Goal: Task Accomplishment & Management: Manage account settings

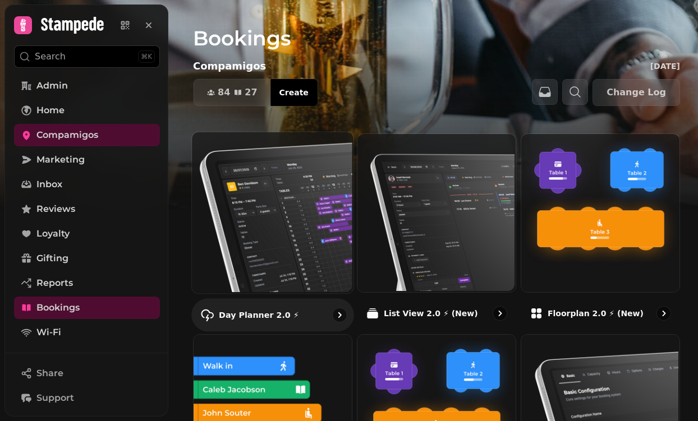
click at [257, 208] on img at bounding box center [272, 212] width 162 height 162
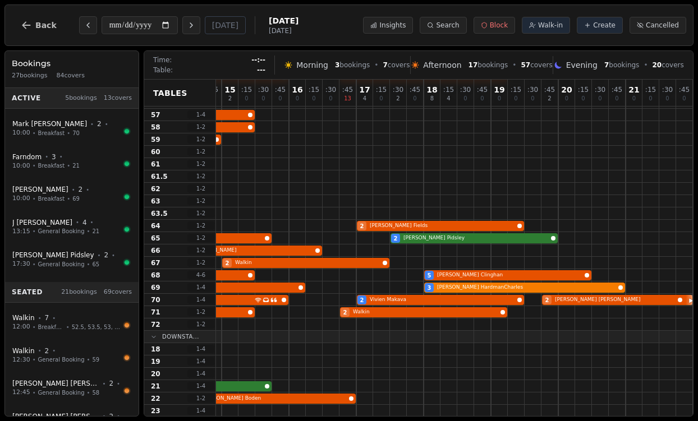
scroll to position [233, 331]
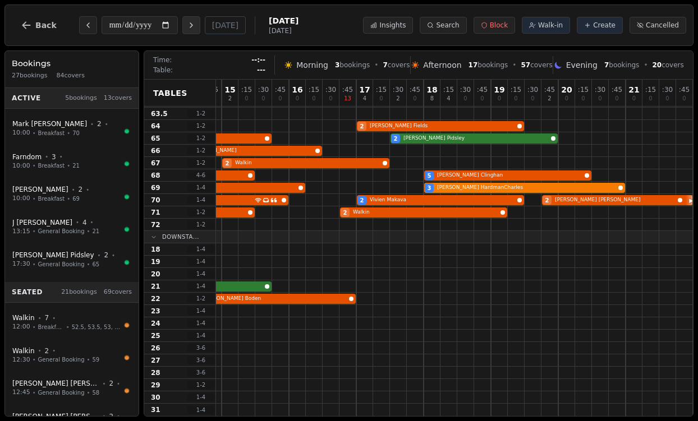
click at [194, 24] on icon "Next day" at bounding box center [191, 25] width 9 height 9
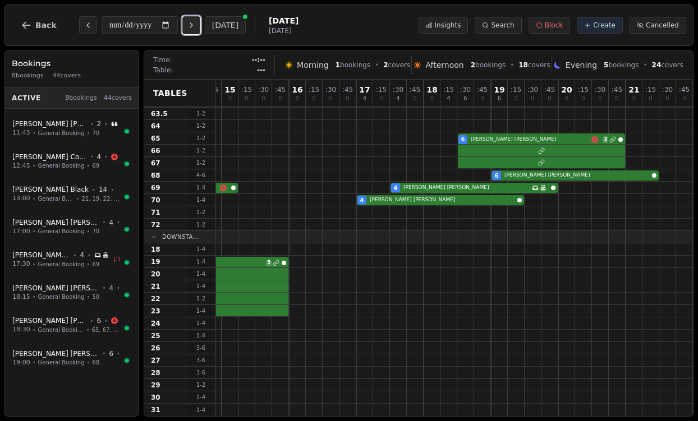
click at [194, 24] on icon "Next day" at bounding box center [191, 25] width 9 height 9
type input "**********"
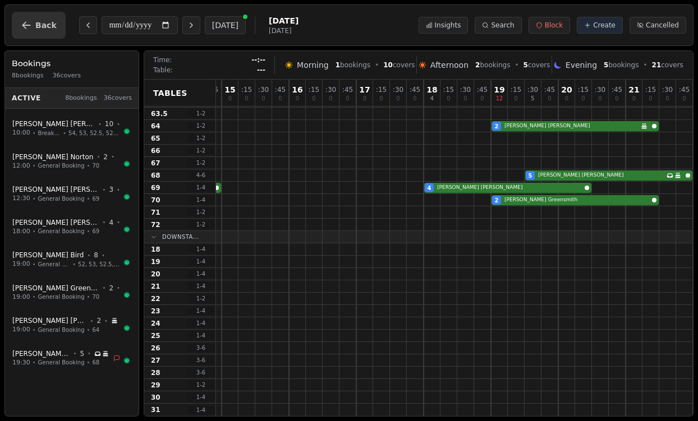
click at [51, 16] on button "Back" at bounding box center [39, 25] width 54 height 27
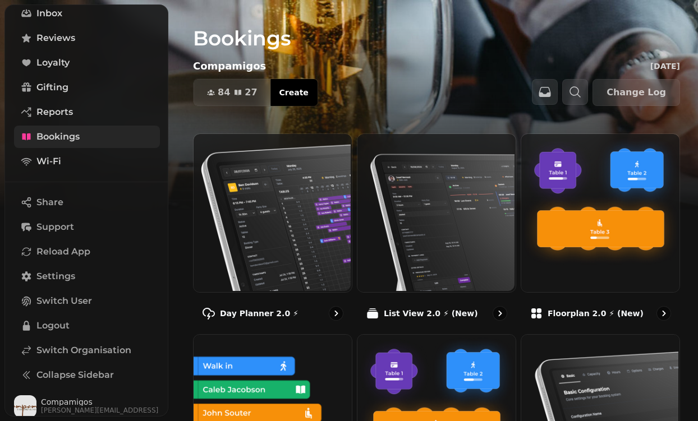
scroll to position [177, 0]
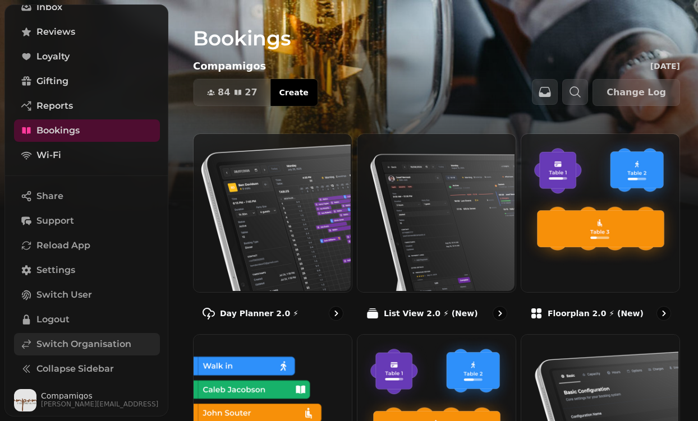
click at [43, 340] on span "Switch Organisation" at bounding box center [83, 344] width 95 height 13
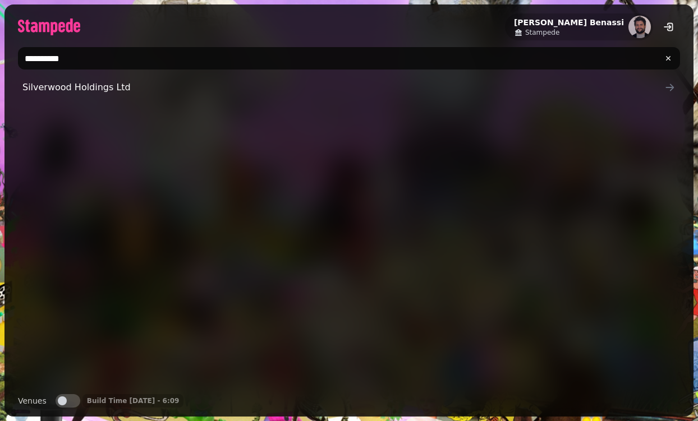
click at [154, 56] on input "**********" at bounding box center [349, 58] width 662 height 22
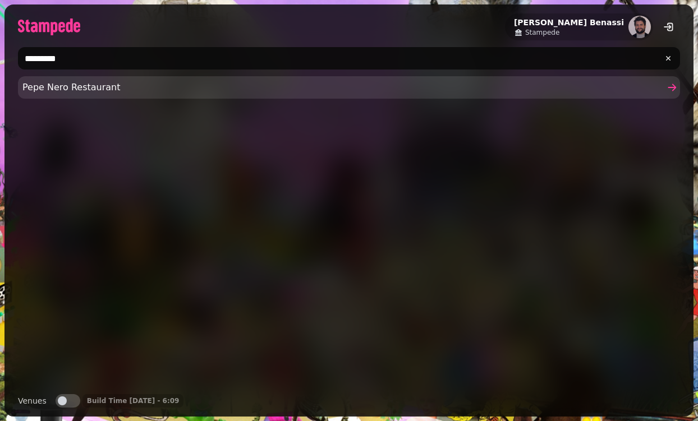
type input "*********"
click at [56, 88] on span "Pepe Nero Restaurant" at bounding box center [343, 87] width 642 height 13
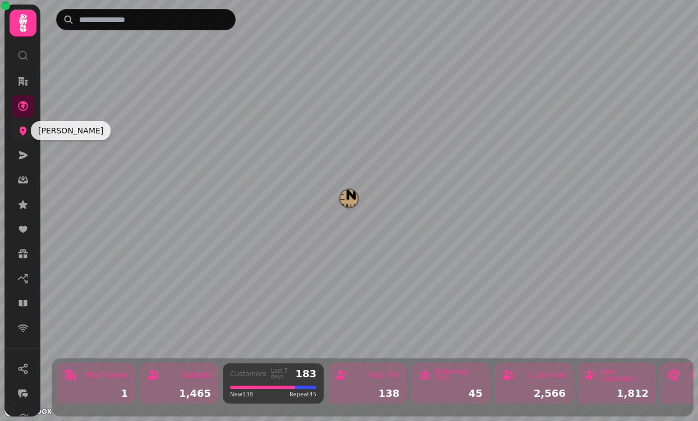
click at [22, 130] on icon at bounding box center [22, 130] width 11 height 11
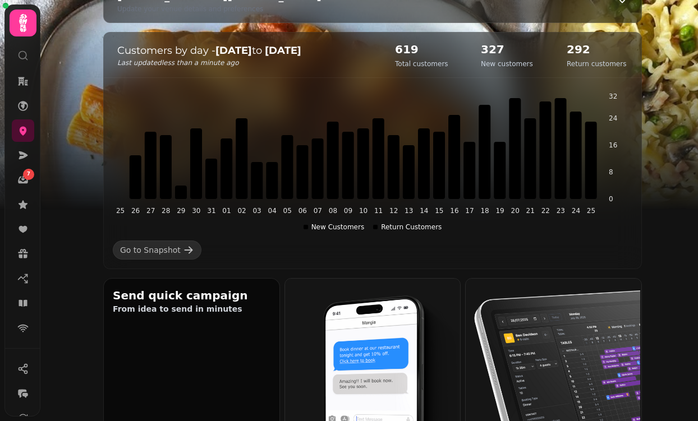
scroll to position [149, 0]
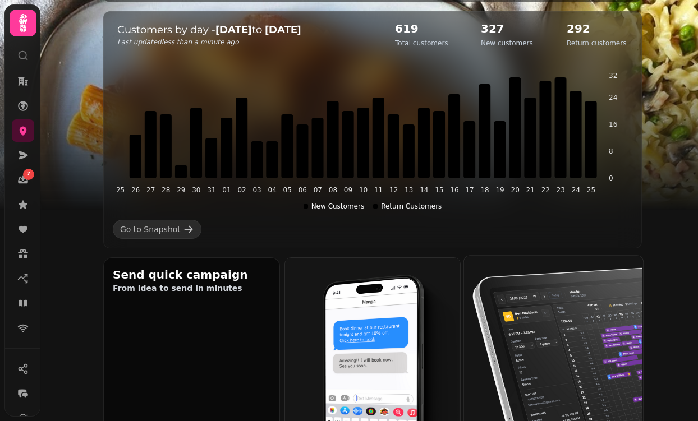
click at [594, 321] on img at bounding box center [552, 344] width 179 height 179
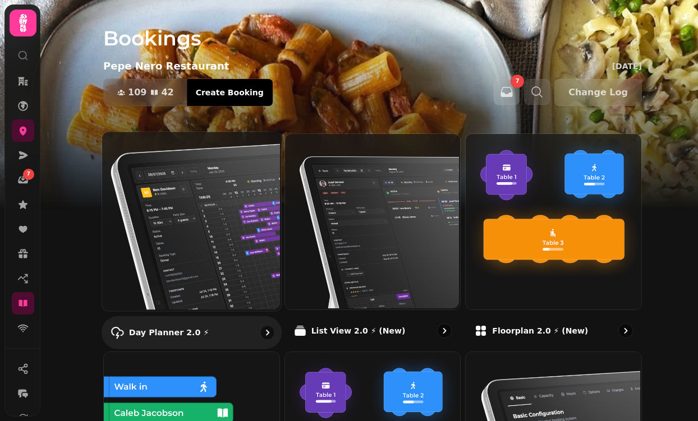
click at [206, 223] on img at bounding box center [190, 220] width 179 height 179
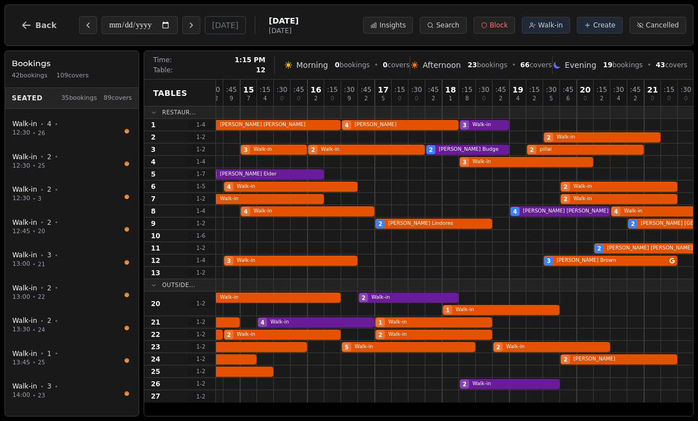
scroll to position [0, 247]
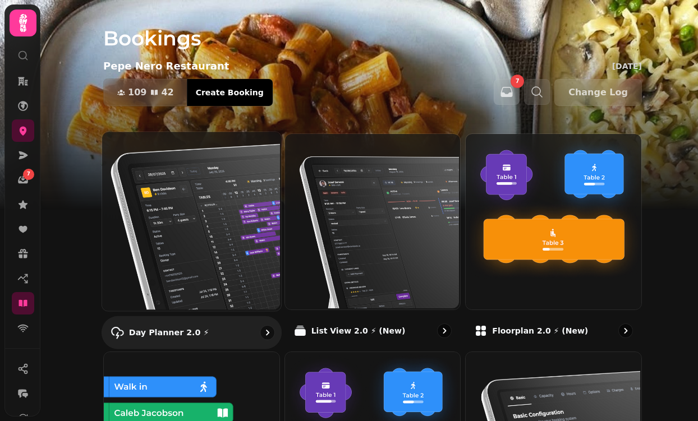
click at [185, 205] on img at bounding box center [190, 220] width 179 height 179
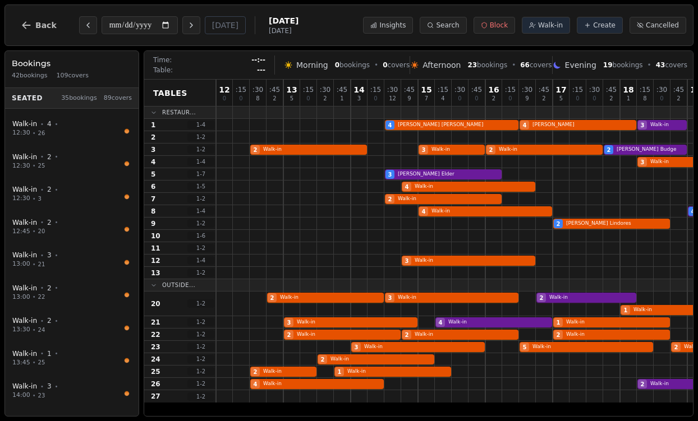
click at [205, 26] on div "**********" at bounding box center [167, 25] width 176 height 18
click at [192, 25] on icon "Next day" at bounding box center [191, 25] width 9 height 9
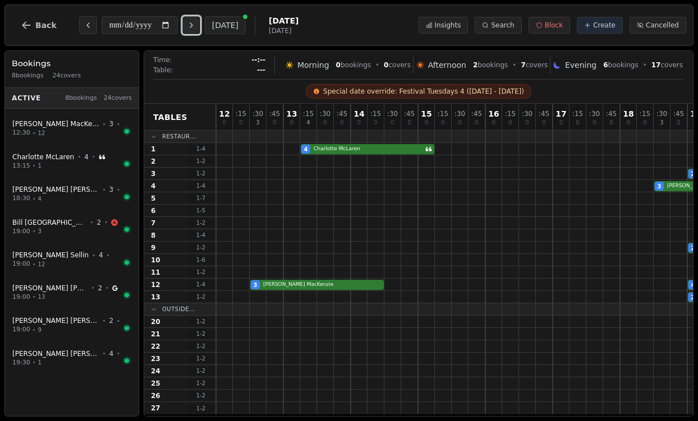
click at [192, 25] on icon "Next day" at bounding box center [191, 25] width 2 height 4
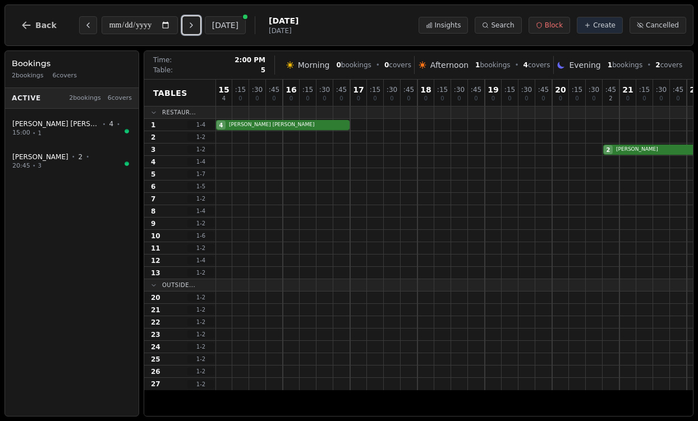
scroll to position [0, 247]
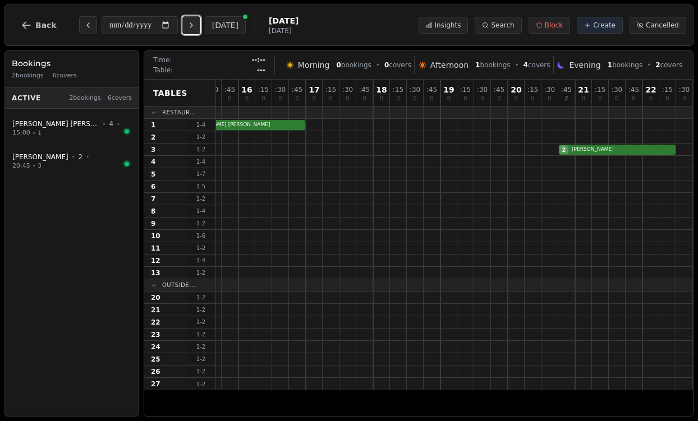
click at [194, 25] on icon "Next day" at bounding box center [191, 25] width 9 height 9
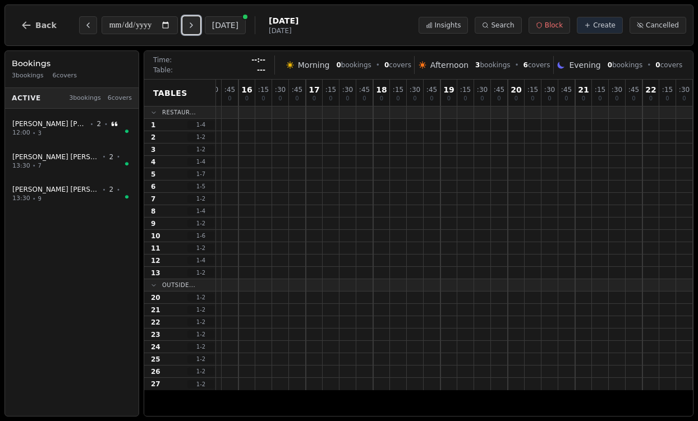
click at [194, 25] on icon "Next day" at bounding box center [191, 25] width 9 height 9
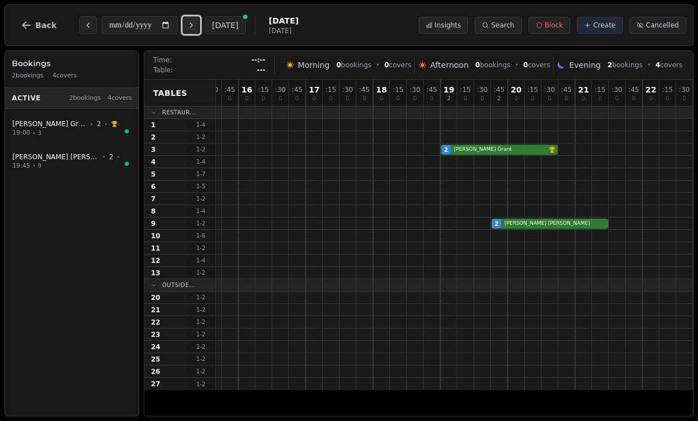
click at [194, 25] on icon "Next day" at bounding box center [191, 25] width 9 height 9
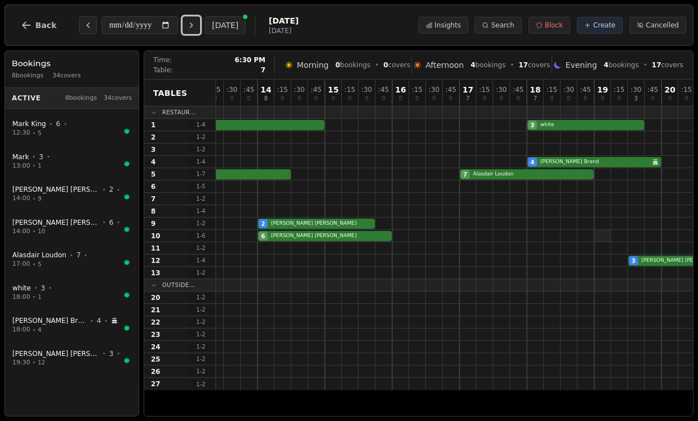
scroll to position [0, 0]
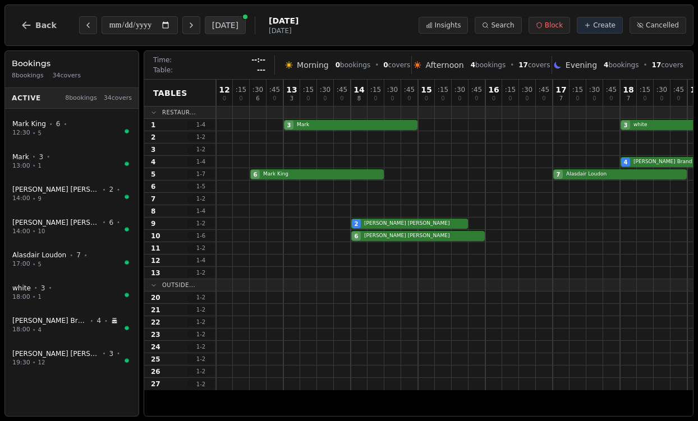
click at [210, 18] on button "[DATE]" at bounding box center [225, 25] width 41 height 18
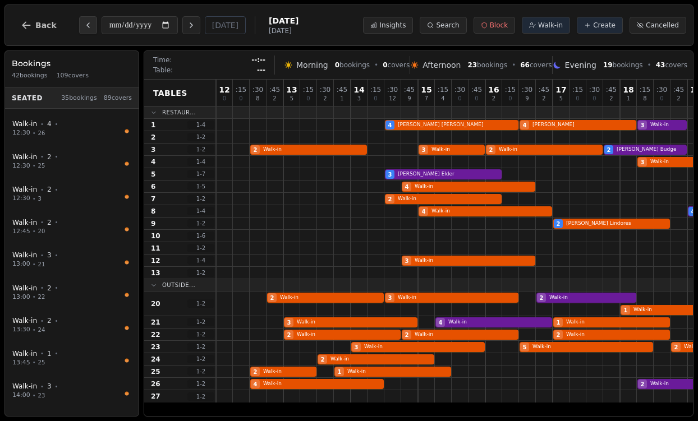
click at [88, 26] on icon "Previous day" at bounding box center [88, 25] width 9 height 9
type input "**********"
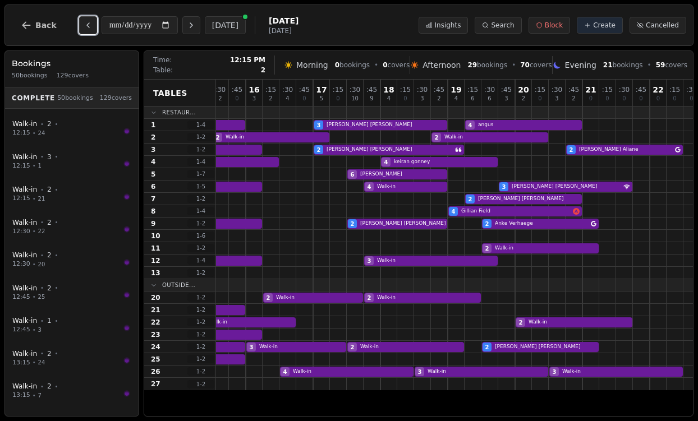
scroll to position [0, 247]
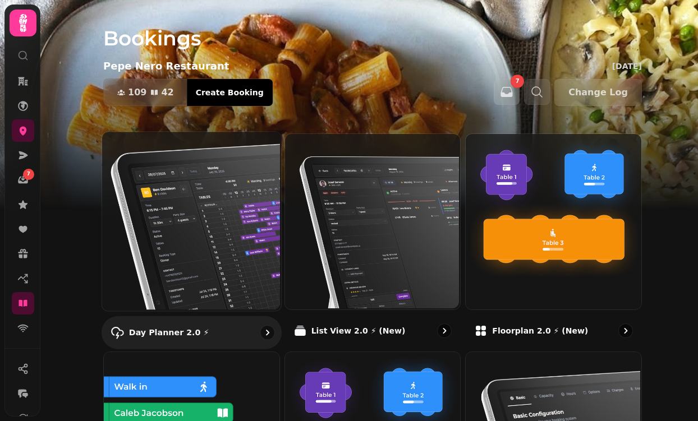
click at [197, 182] on img at bounding box center [190, 220] width 179 height 179
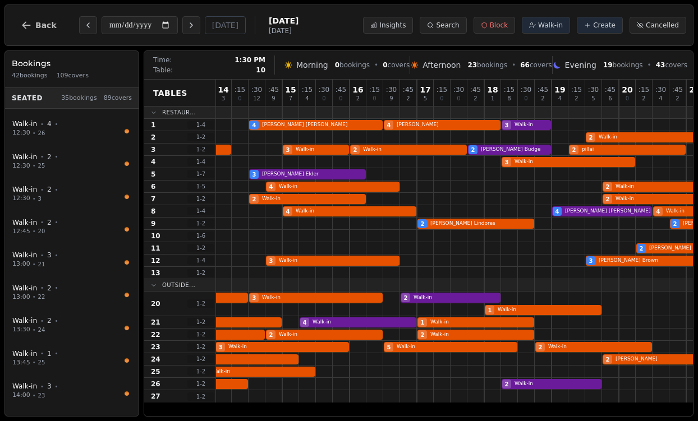
scroll to position [0, 247]
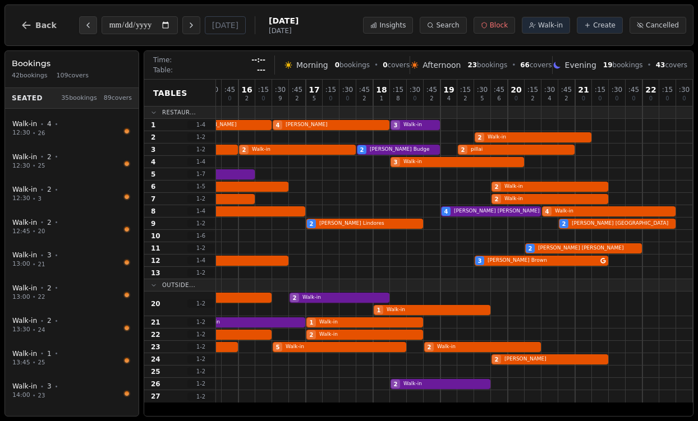
click at [86, 22] on icon "Previous day" at bounding box center [88, 25] width 9 height 9
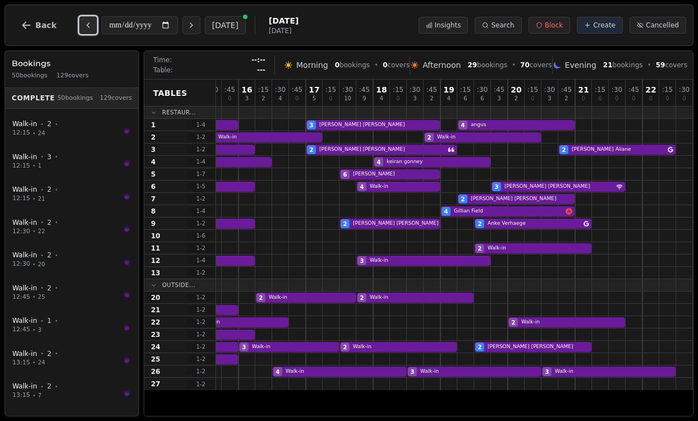
click at [86, 22] on icon "Previous day" at bounding box center [88, 25] width 9 height 9
type input "**********"
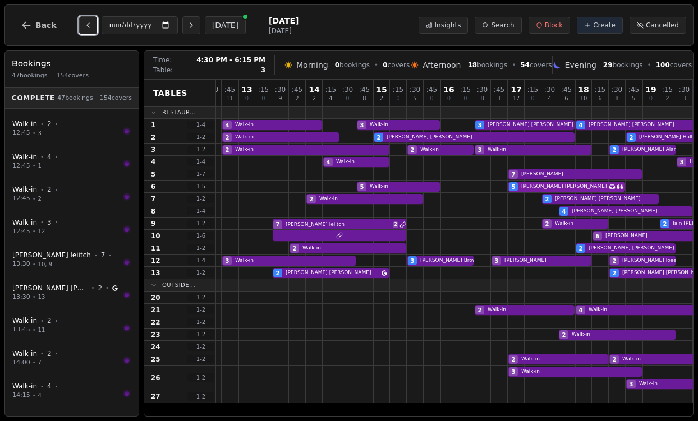
scroll to position [0, 42]
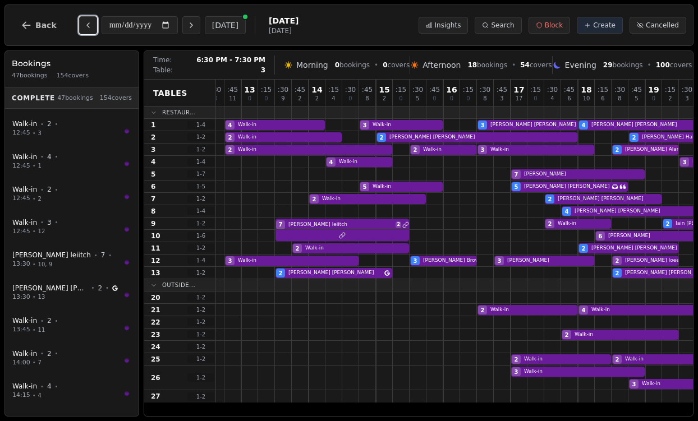
click at [642, 149] on div "2 Walk-in 2 Walk-in 3 Walk-in 2 [PERSON_NAME] VIP customer (7 visits) 2 [PERSON…" at bounding box center [536, 150] width 724 height 12
select select "****"
select select "*"
select select "********"
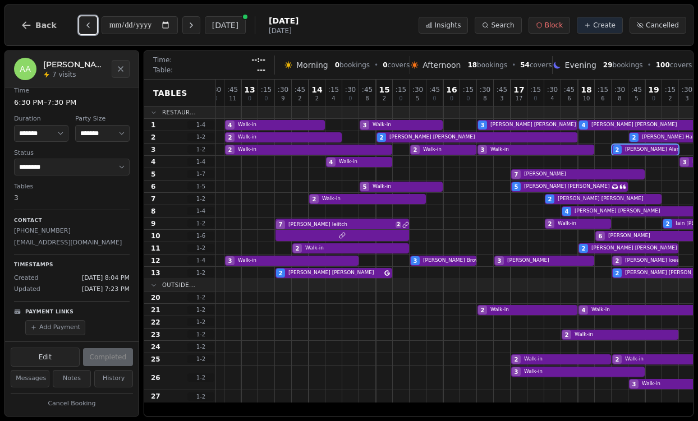
scroll to position [0, 0]
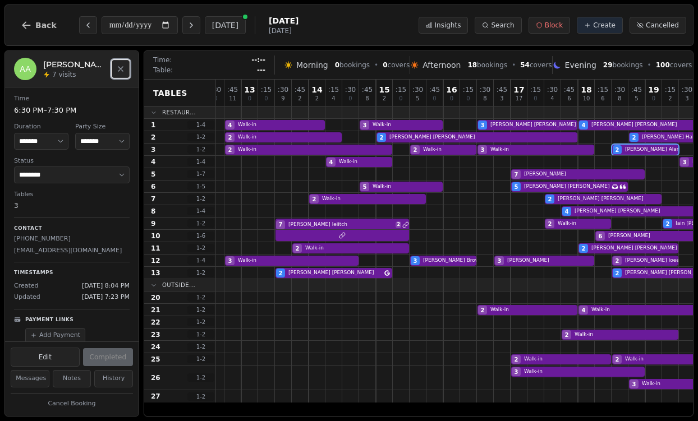
click at [112, 74] on button "Close" at bounding box center [121, 69] width 18 height 18
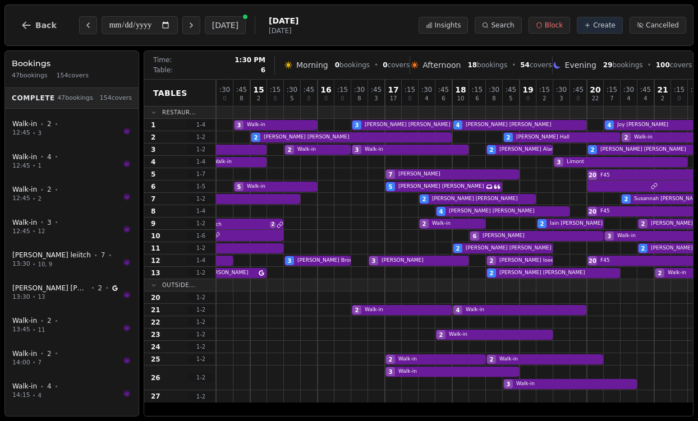
scroll to position [0, 247]
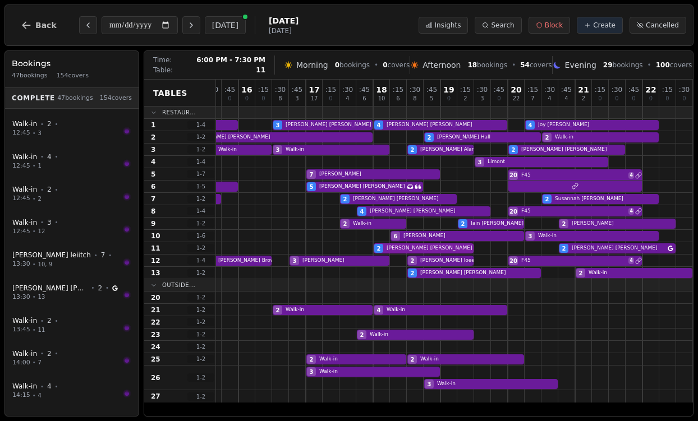
click at [437, 249] on div "2 Walk-in 2 [PERSON_NAME] Connected to WiFi 2 [PERSON_NAME]" at bounding box center [331, 248] width 724 height 12
select select "****"
select select "*"
select select "********"
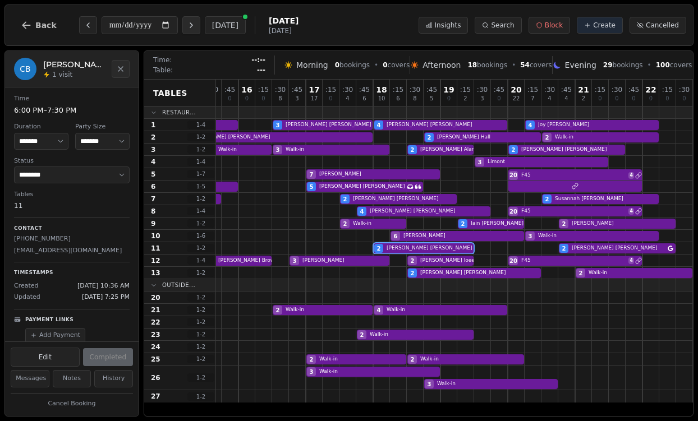
click at [200, 27] on button "Next day" at bounding box center [191, 25] width 18 height 18
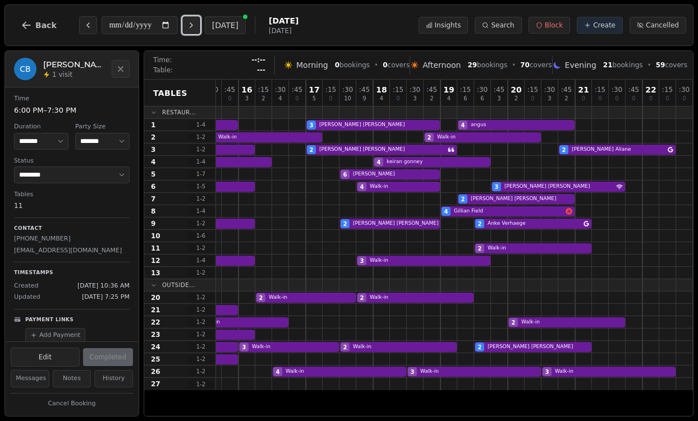
click at [200, 27] on button "Next day" at bounding box center [191, 25] width 18 height 18
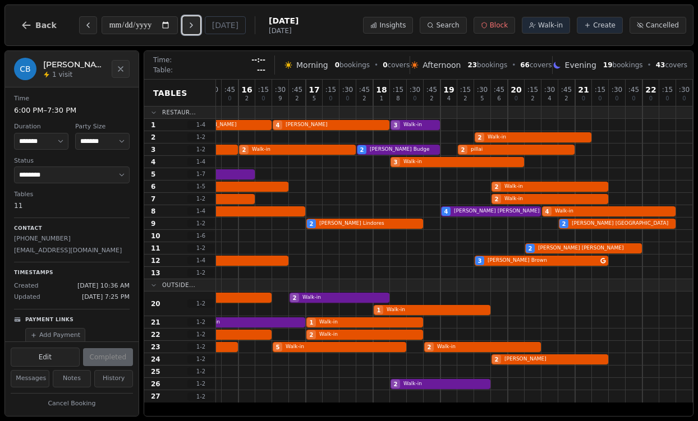
click at [200, 27] on button "Next day" at bounding box center [191, 25] width 18 height 18
type input "**********"
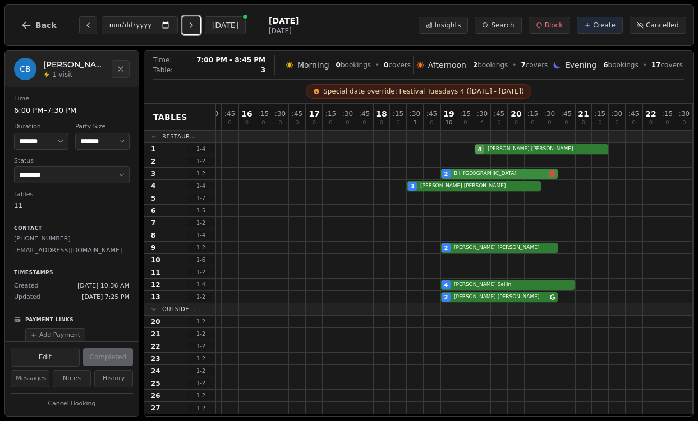
click at [449, 174] on div "2 [PERSON_NAME]" at bounding box center [331, 174] width 724 height 12
select select "****"
select select "******"
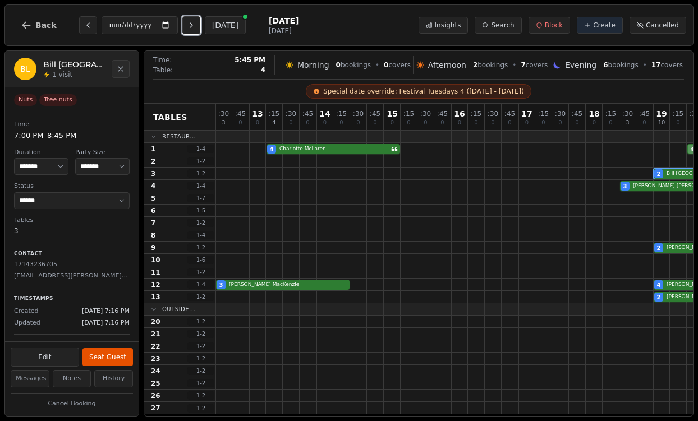
scroll to position [0, 21]
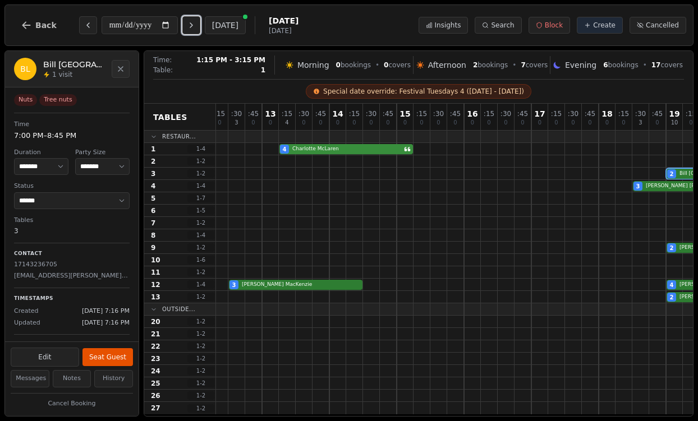
click at [314, 149] on div "4 [PERSON_NAME] 4 [PERSON_NAME]" at bounding box center [557, 149] width 724 height 12
select select "****"
select select "*"
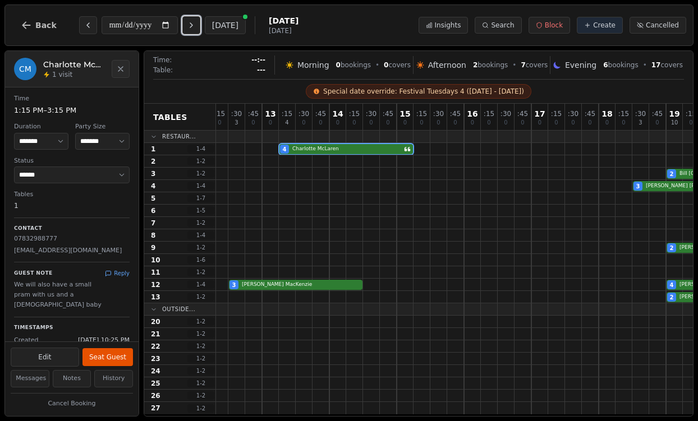
scroll to position [53, 0]
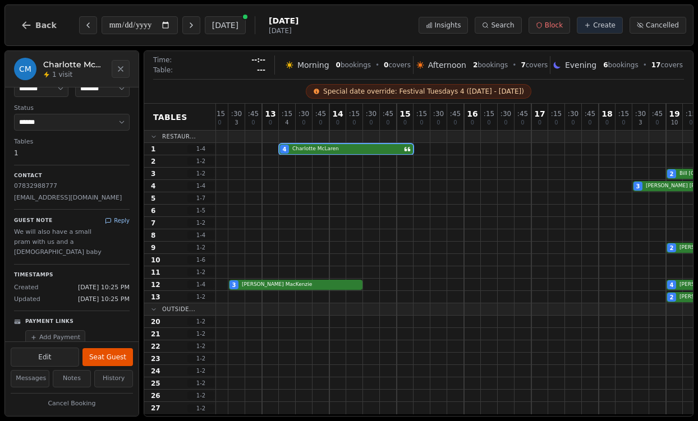
click at [115, 219] on button "Reply" at bounding box center [117, 221] width 25 height 8
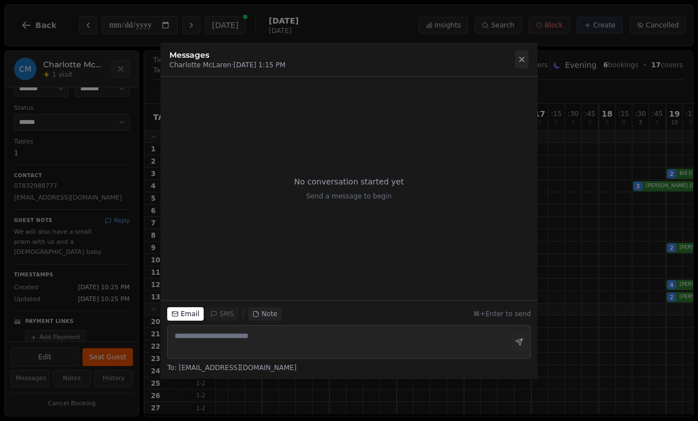
click at [524, 57] on icon at bounding box center [521, 59] width 9 height 9
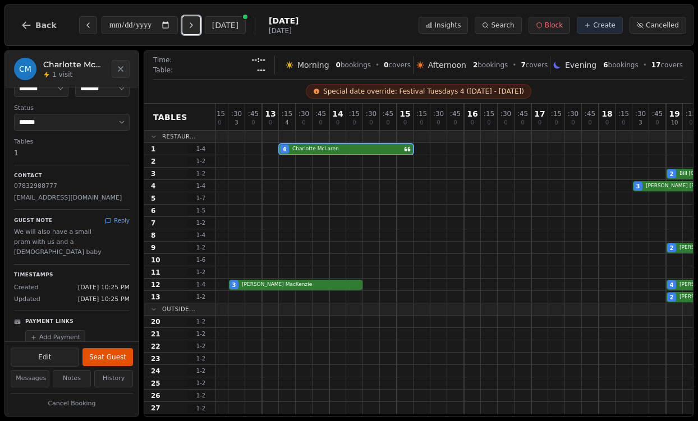
click at [193, 31] on button "Next day" at bounding box center [191, 25] width 18 height 18
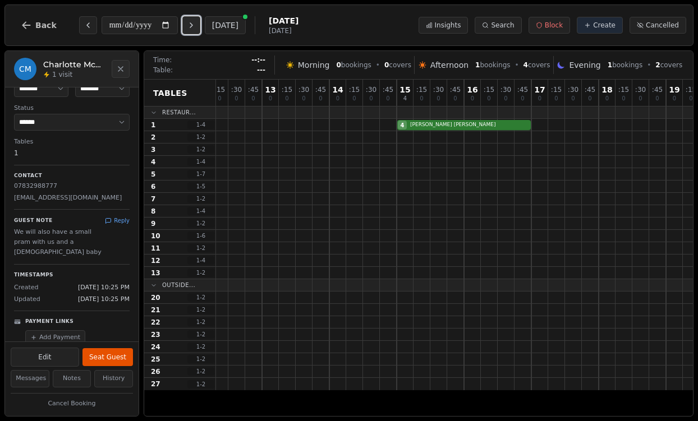
click at [193, 31] on button "Next day" at bounding box center [191, 25] width 18 height 18
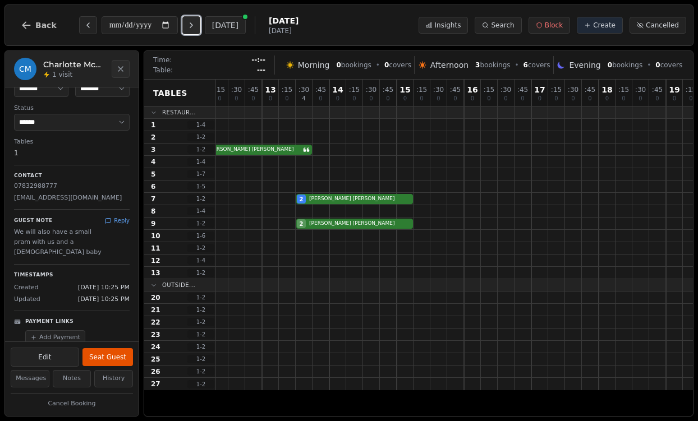
click at [193, 31] on button "Next day" at bounding box center [191, 25] width 18 height 18
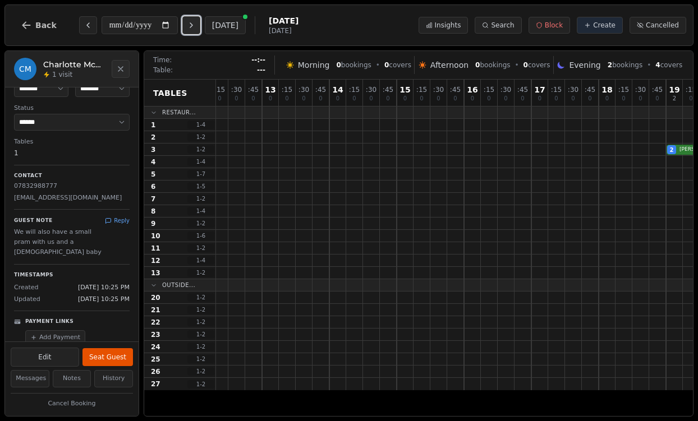
click at [193, 31] on button "Next day" at bounding box center [191, 25] width 18 height 18
type input "**********"
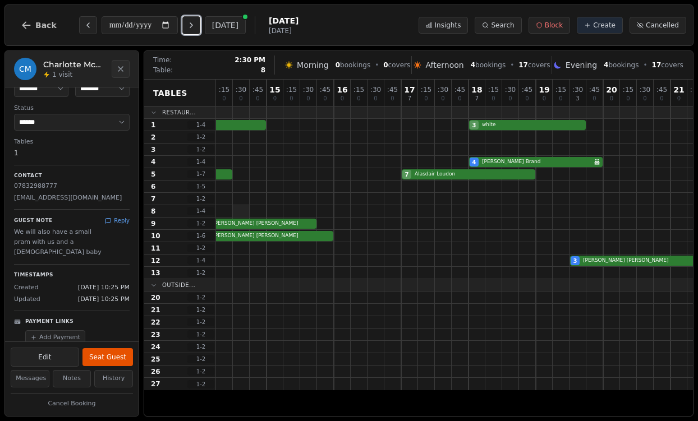
scroll to position [0, 247]
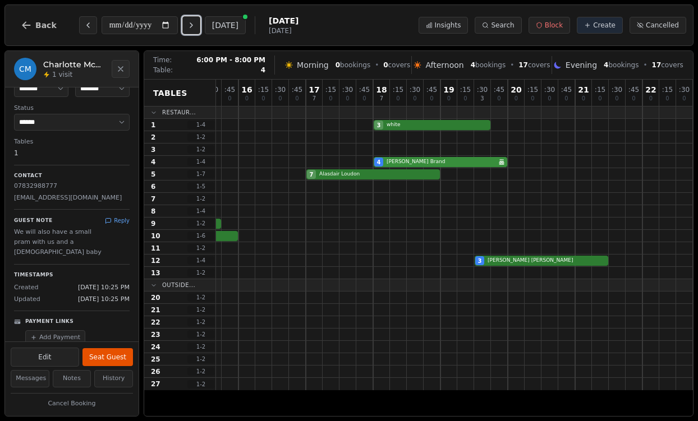
click at [400, 161] on div "4 [PERSON_NAME] Birthday celebration" at bounding box center [331, 162] width 724 height 12
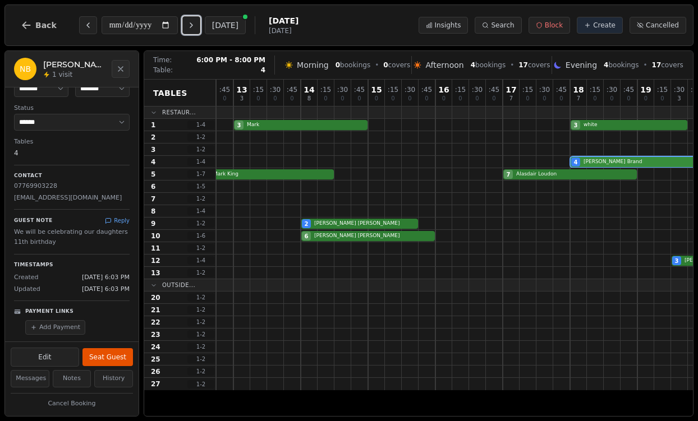
scroll to position [0, 0]
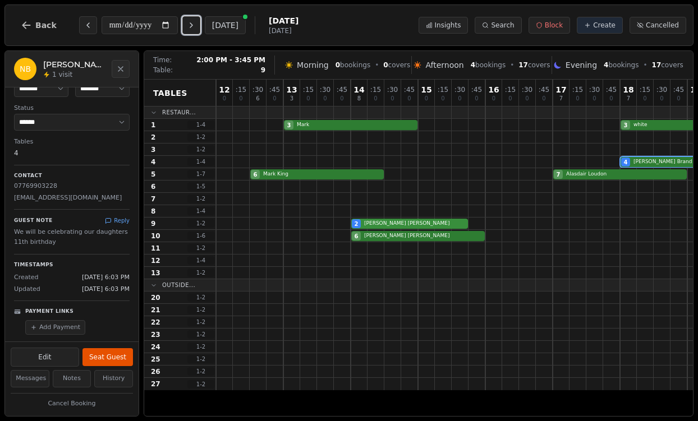
click at [415, 222] on div "2 [PERSON_NAME]" at bounding box center [578, 224] width 724 height 12
select select "****"
select select "*"
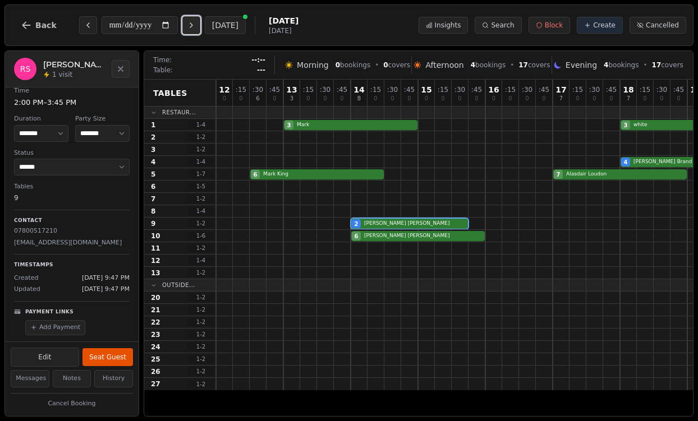
click at [192, 31] on button "Next day" at bounding box center [191, 25] width 18 height 18
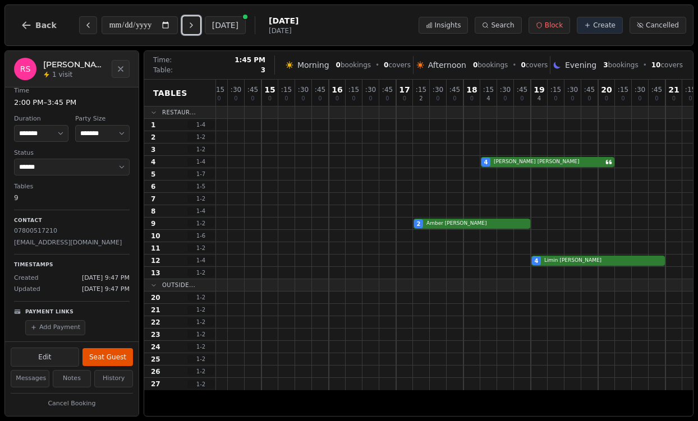
scroll to position [0, 247]
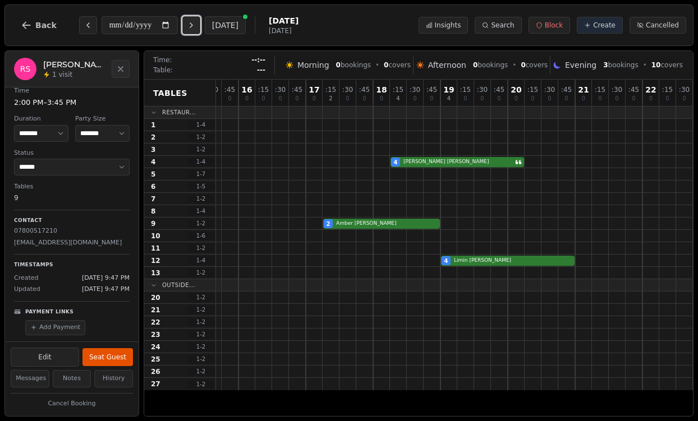
click at [193, 25] on icon "Next day" at bounding box center [191, 25] width 9 height 9
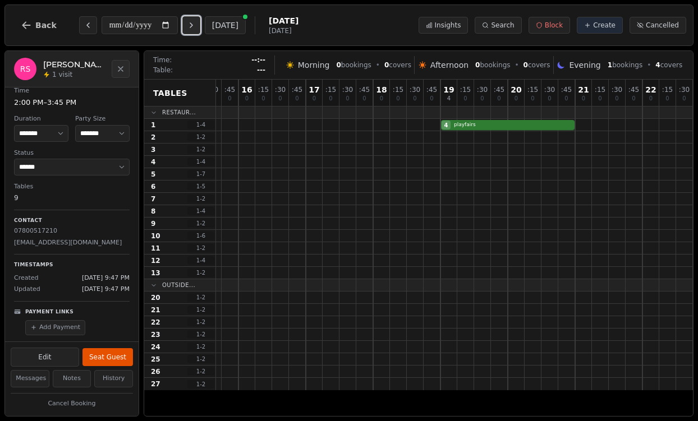
click at [193, 25] on icon "Next day" at bounding box center [191, 25] width 9 height 9
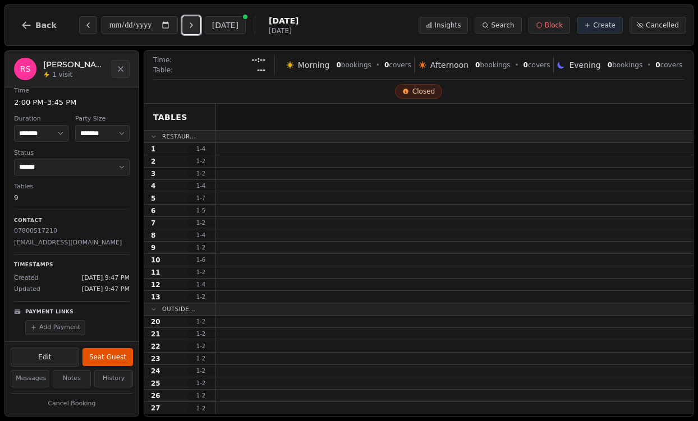
click at [193, 25] on icon "Next day" at bounding box center [191, 25] width 9 height 9
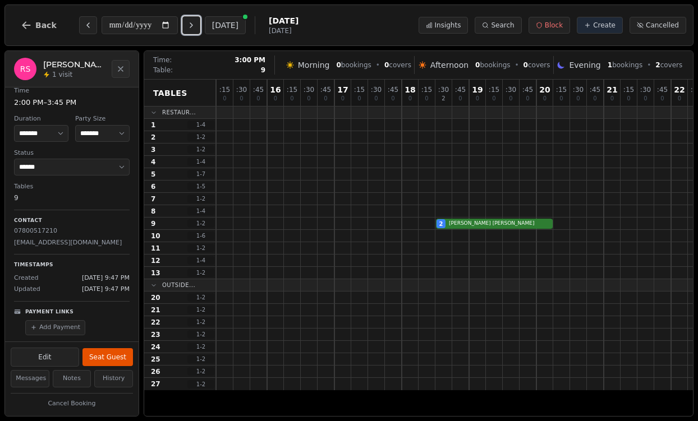
scroll to position [0, 247]
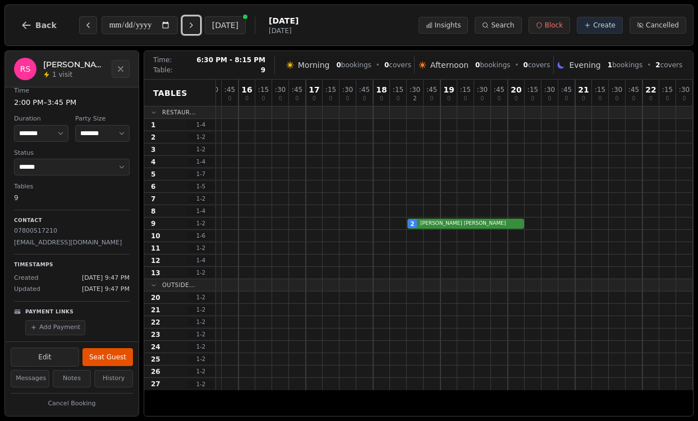
click at [435, 222] on div "2 [PERSON_NAME]" at bounding box center [331, 224] width 724 height 12
click at [192, 29] on icon "Next day" at bounding box center [191, 25] width 9 height 9
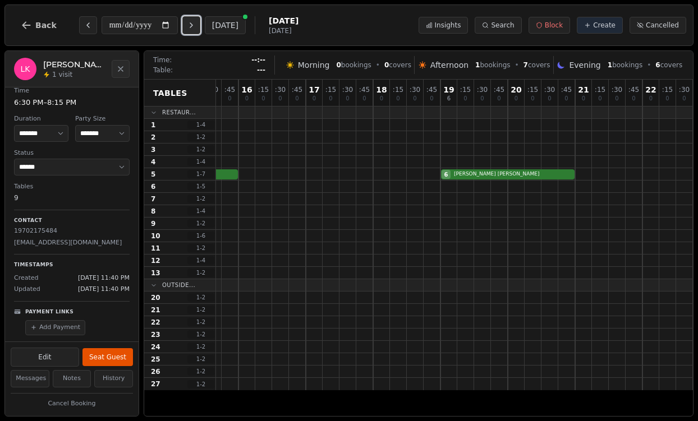
click at [192, 29] on icon "Next day" at bounding box center [191, 25] width 9 height 9
type input "**********"
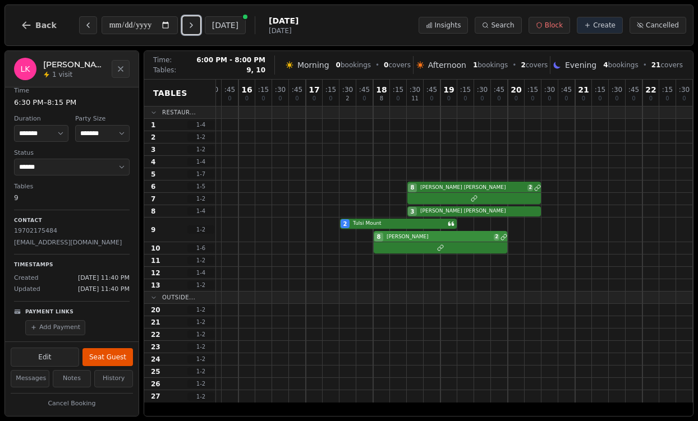
click at [411, 238] on div "2 [PERSON_NAME] 2 Tulsi Mount 8 [PERSON_NAME] 2" at bounding box center [331, 230] width 724 height 25
select select "****"
select select "*"
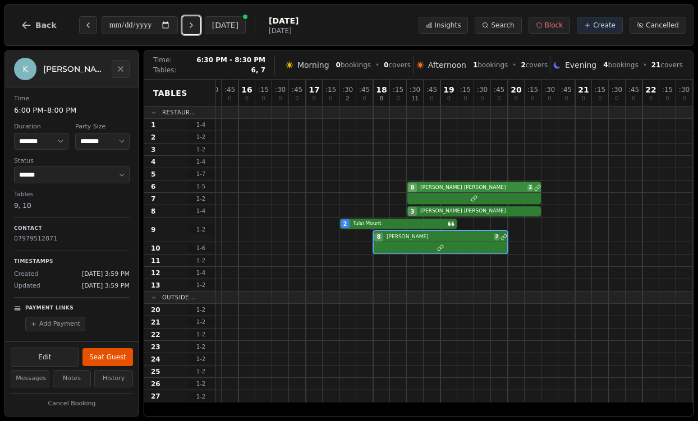
click at [428, 182] on div "8 [PERSON_NAME] 2" at bounding box center [331, 187] width 724 height 12
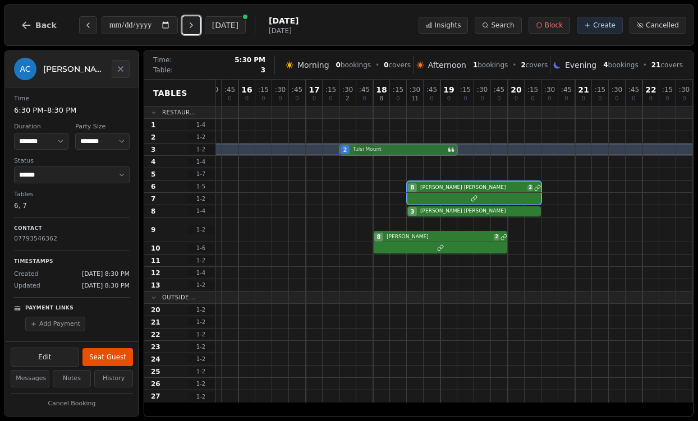
drag, startPoint x: 371, startPoint y: 227, endPoint x: 370, endPoint y: 152, distance: 75.2
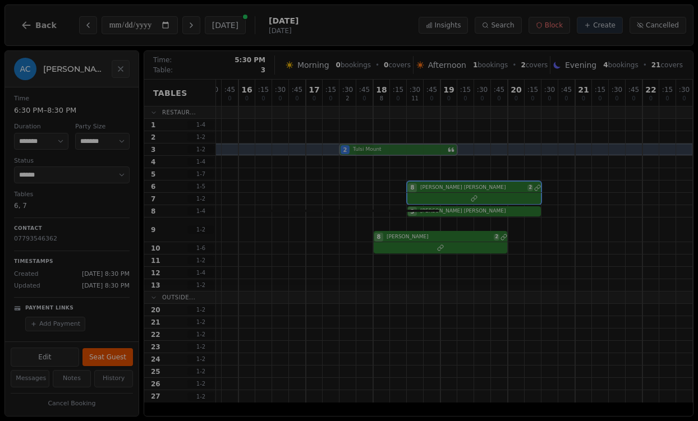
click at [370, 152] on div "12 0 : 15 0 : 30 2 : 45 0 13 0 : 15 0 : 30 0 : 45 0 14 0 : 15 0 : 30 0 : 45 0 1…" at bounding box center [331, 241] width 724 height 323
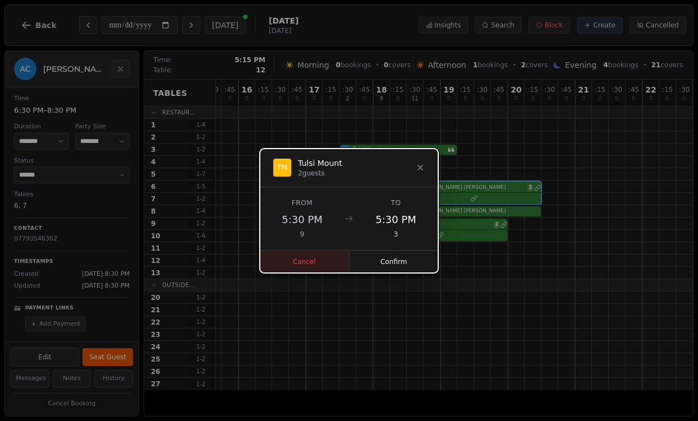
click at [337, 260] on button "Cancel" at bounding box center [305, 262] width 90 height 22
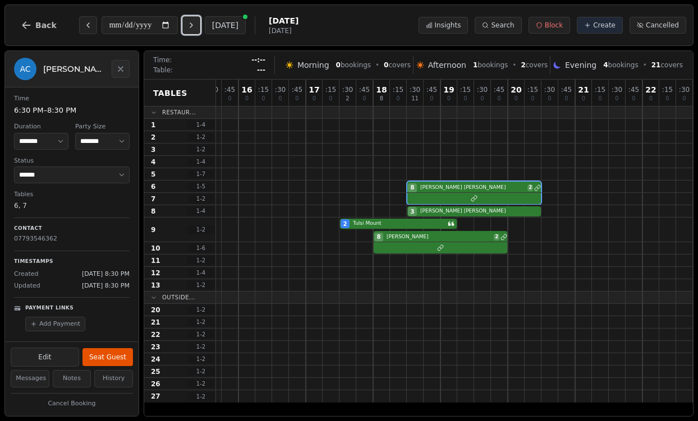
click at [193, 25] on icon "Next day" at bounding box center [191, 25] width 9 height 9
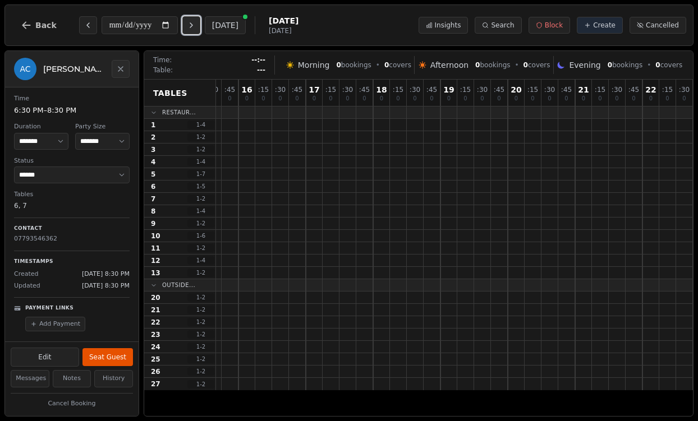
click at [193, 25] on icon "Next day" at bounding box center [191, 25] width 9 height 9
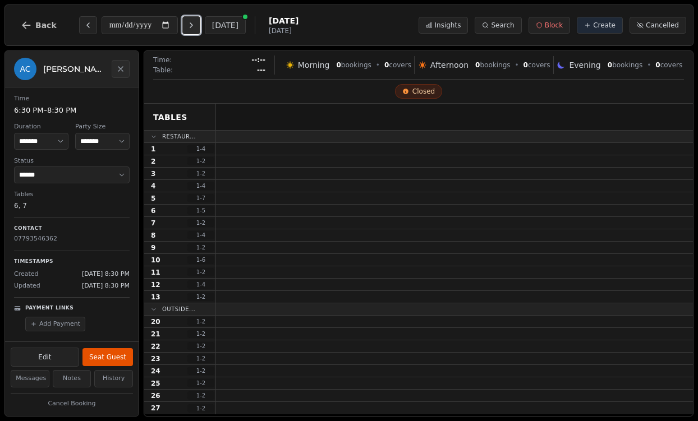
click at [193, 25] on icon "Next day" at bounding box center [191, 25] width 9 height 9
type input "**********"
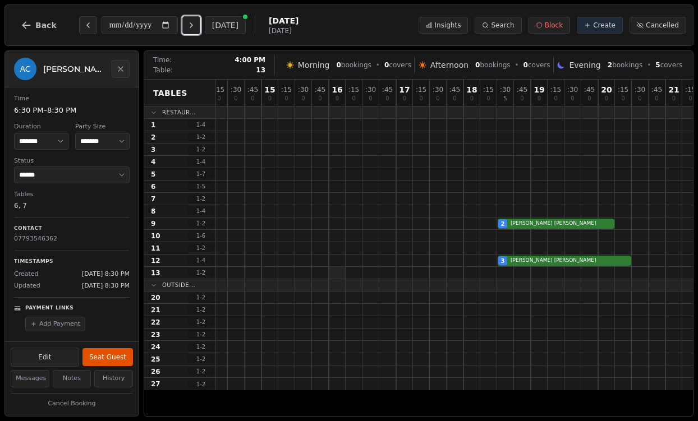
scroll to position [0, 247]
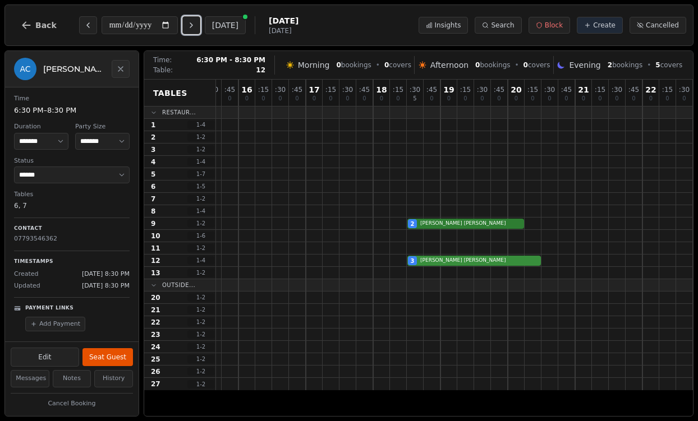
click at [484, 256] on div "3 [PERSON_NAME]" at bounding box center [331, 261] width 724 height 12
select select "*"
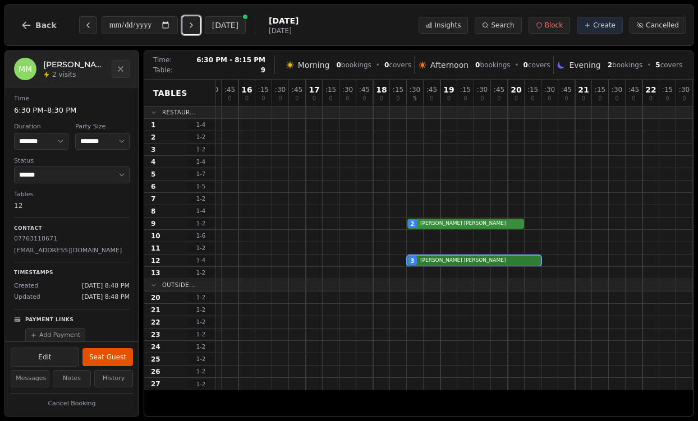
click at [477, 224] on div "2 [PERSON_NAME]" at bounding box center [331, 224] width 724 height 12
select select "****"
select select "*"
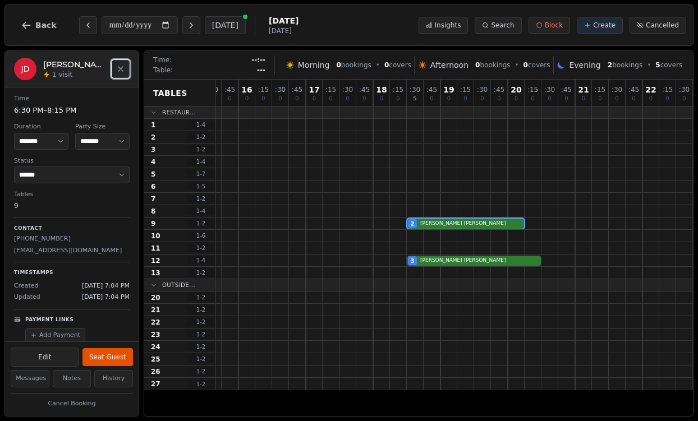
click at [117, 70] on icon "Close" at bounding box center [120, 69] width 9 height 9
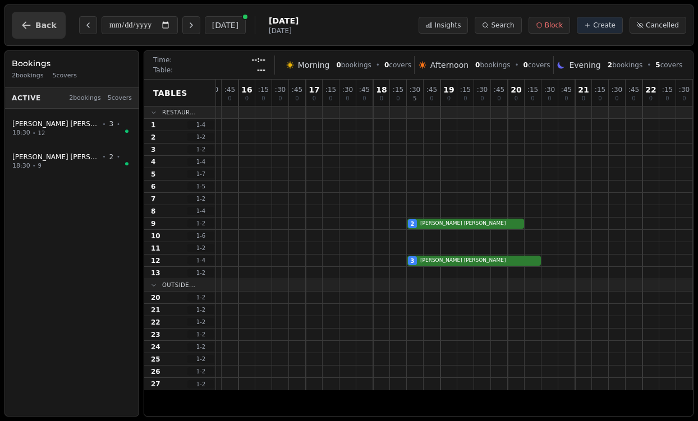
click at [35, 24] on span "Back" at bounding box center [45, 25] width 21 height 8
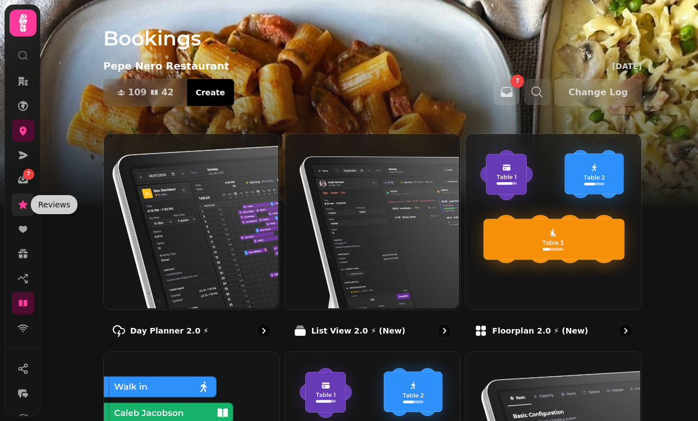
click at [27, 204] on icon at bounding box center [22, 204] width 11 height 11
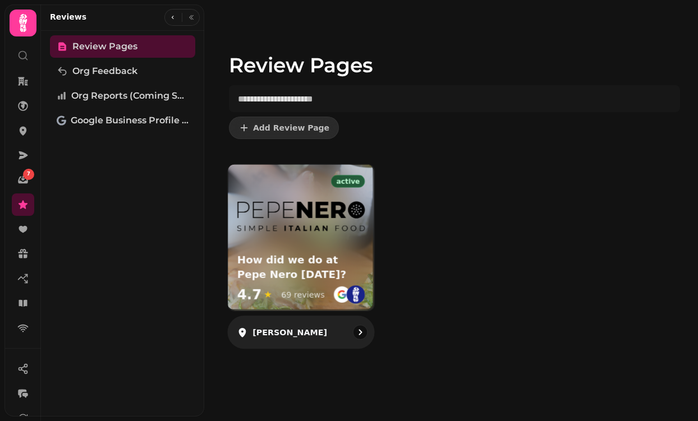
click at [288, 250] on div "How did we do at Pepe Nero [DATE]? 4.7 ★ 69 reviews" at bounding box center [301, 280] width 146 height 62
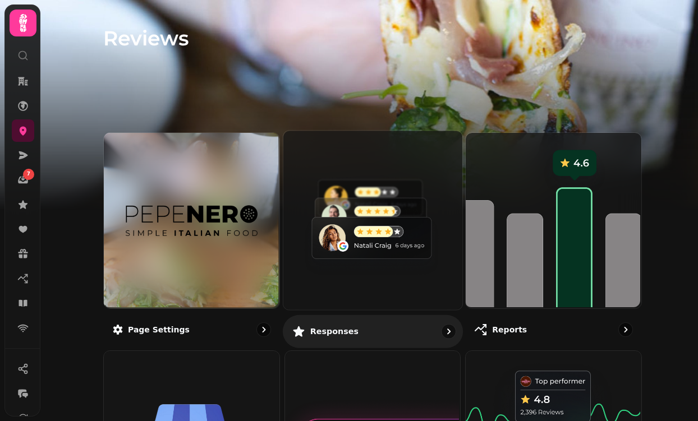
click at [370, 234] on img at bounding box center [371, 219] width 179 height 179
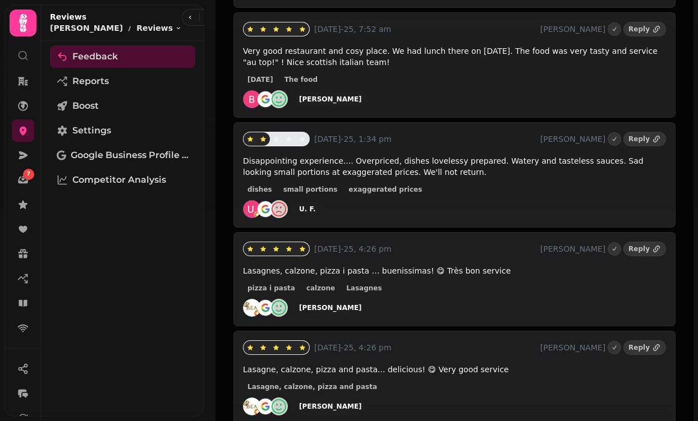
scroll to position [832, 0]
